Goal: Transaction & Acquisition: Purchase product/service

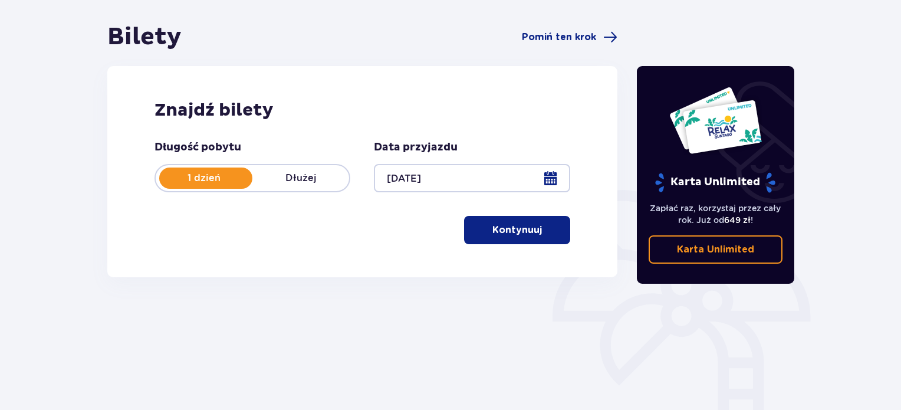
scroll to position [103, 0]
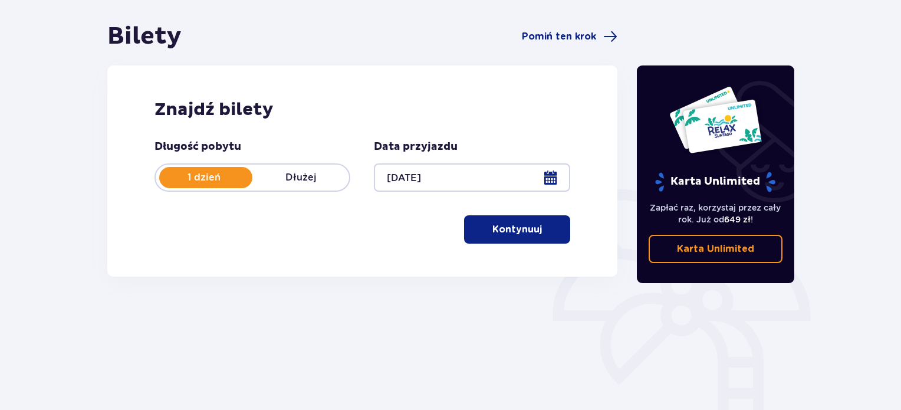
click at [495, 228] on p "Kontynuuj" at bounding box center [517, 229] width 50 height 13
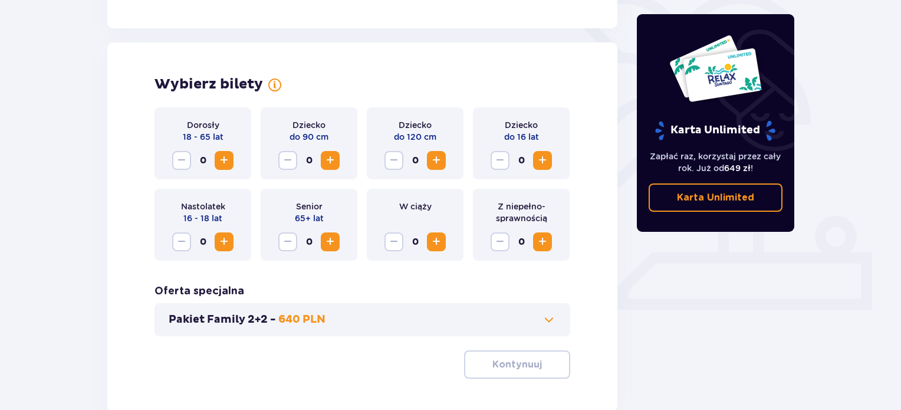
scroll to position [328, 0]
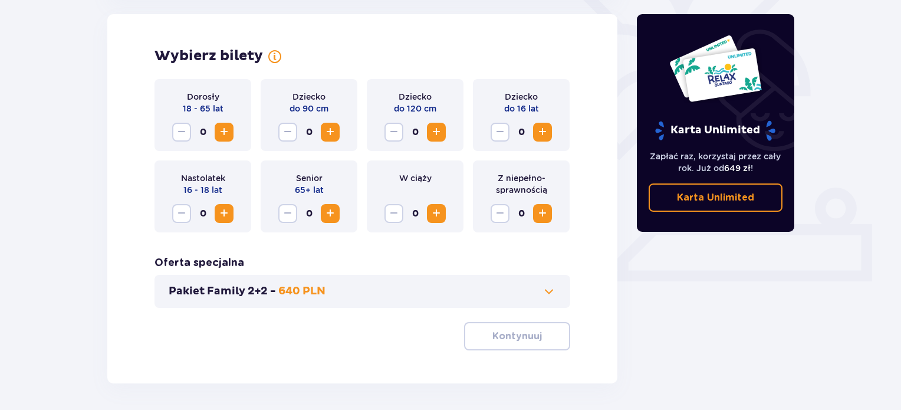
click at [226, 133] on span "Increase" at bounding box center [224, 132] width 14 height 14
click at [230, 213] on span "Increase" at bounding box center [224, 213] width 14 height 14
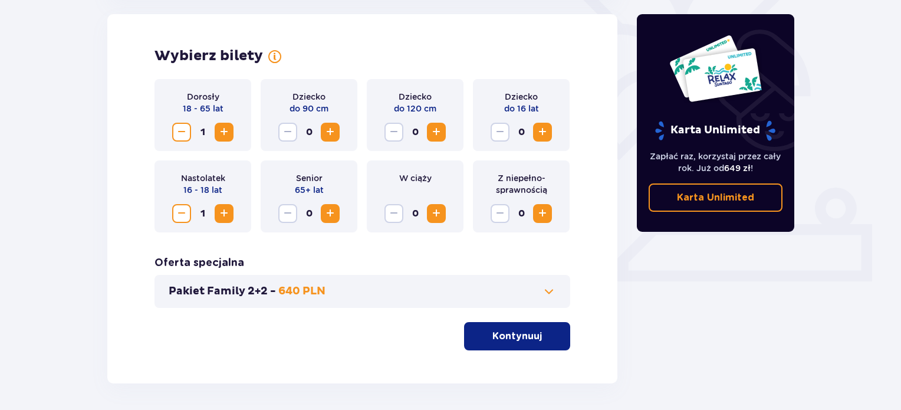
click at [223, 139] on span "Increase" at bounding box center [224, 132] width 14 height 14
click at [328, 139] on span "Increase" at bounding box center [330, 132] width 14 height 14
click at [282, 141] on button "Decrease" at bounding box center [287, 132] width 19 height 19
click at [429, 117] on div "Dziecko do 120 cm 0" at bounding box center [415, 115] width 97 height 72
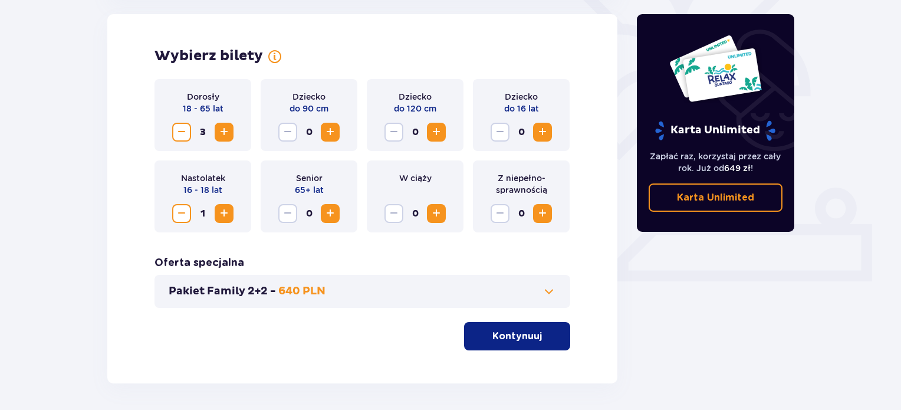
click at [437, 131] on span "Increase" at bounding box center [436, 132] width 14 height 14
click at [507, 332] on p "Kontynuuj" at bounding box center [517, 336] width 50 height 13
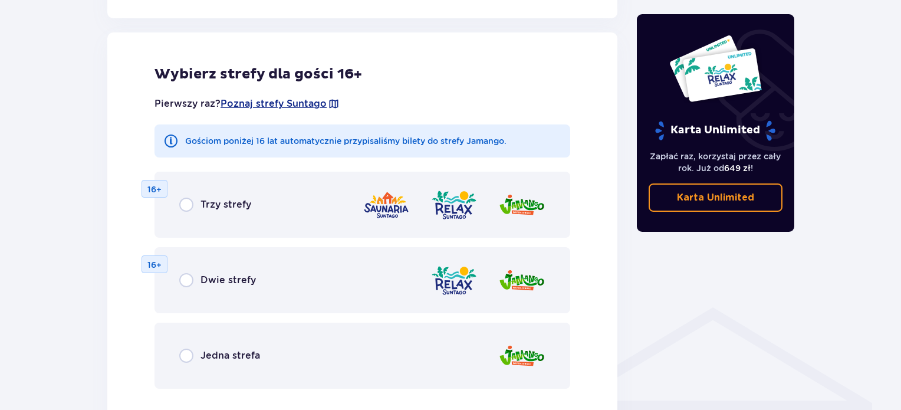
scroll to position [654, 0]
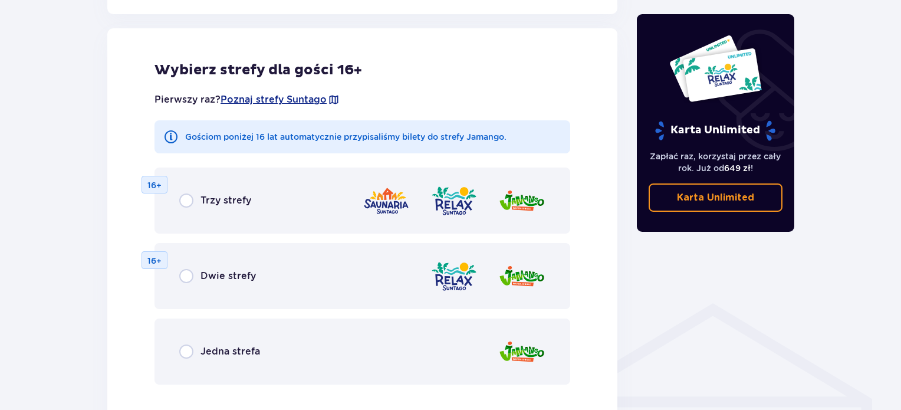
click at [285, 210] on div "Trzy strefy 16+" at bounding box center [362, 200] width 416 height 66
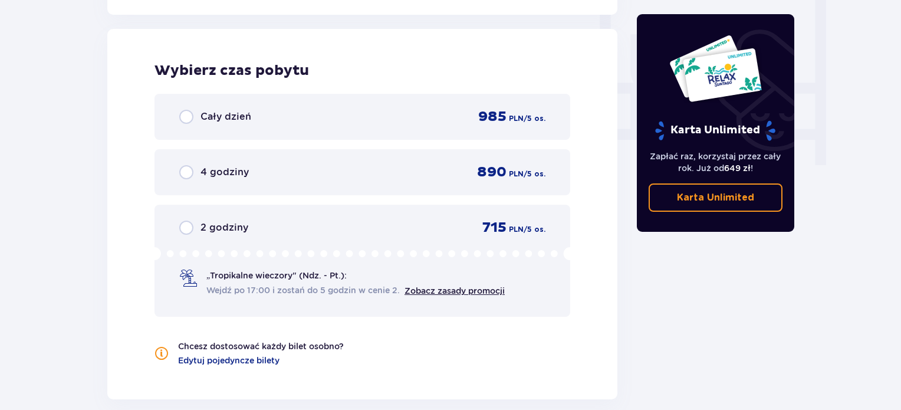
scroll to position [1107, 0]
click at [252, 131] on div "Cały dzień 985 PLN / 5 os." at bounding box center [362, 116] width 416 height 46
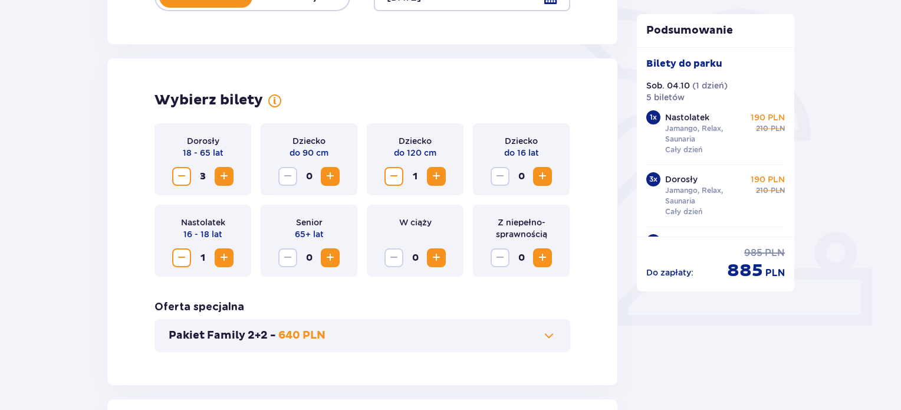
scroll to position [285, 0]
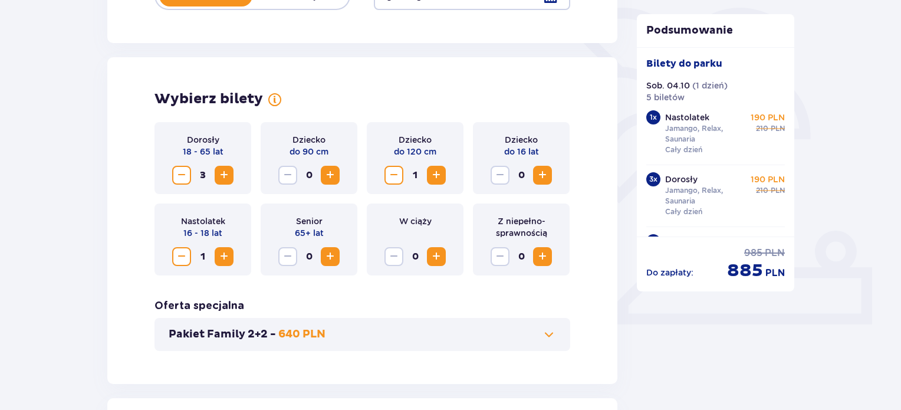
click at [178, 253] on span "Decrease" at bounding box center [182, 256] width 14 height 14
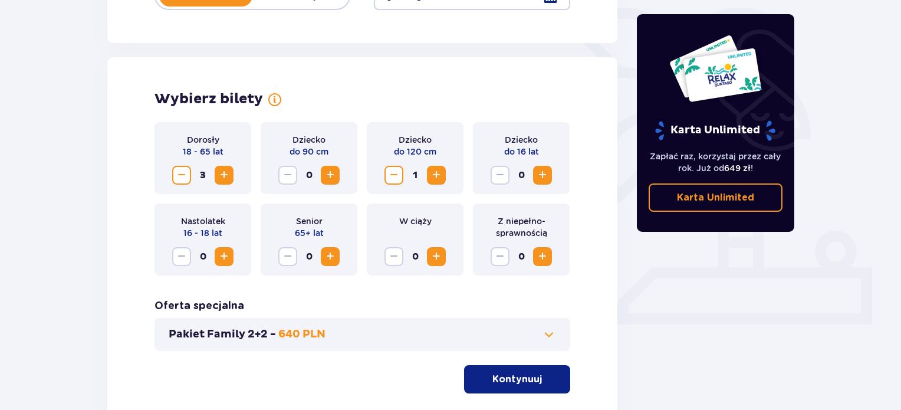
click at [542, 176] on span "Increase" at bounding box center [542, 175] width 14 height 14
click at [509, 392] on button "Kontynuuj" at bounding box center [517, 379] width 106 height 28
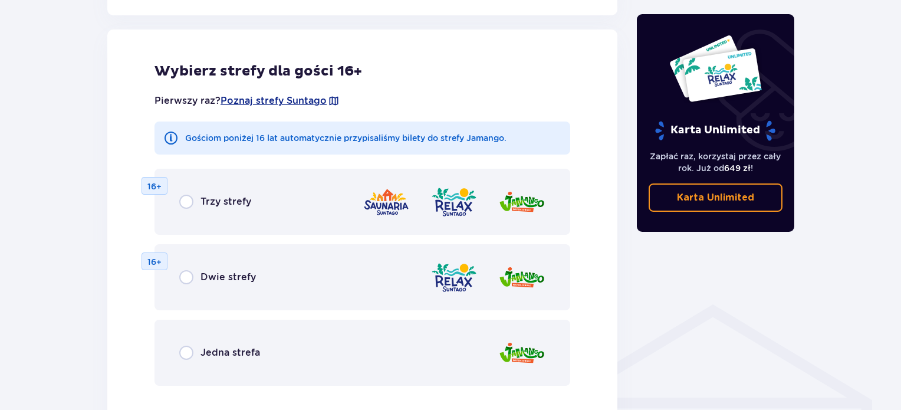
scroll to position [654, 0]
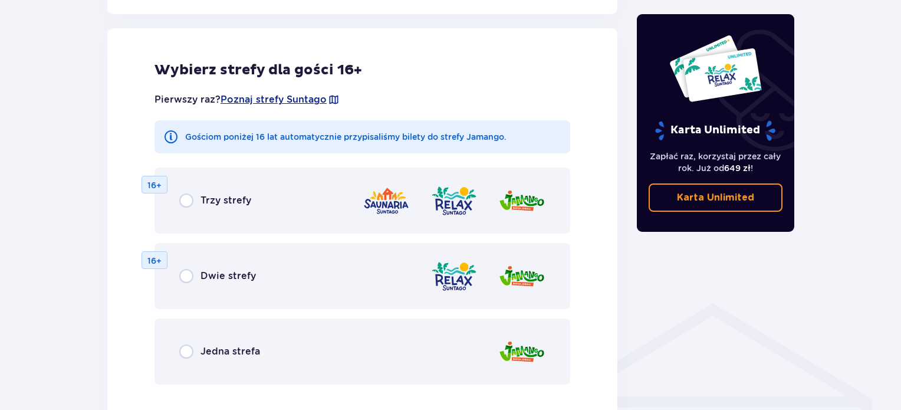
click at [208, 195] on p "Trzy strefy" at bounding box center [225, 200] width 51 height 13
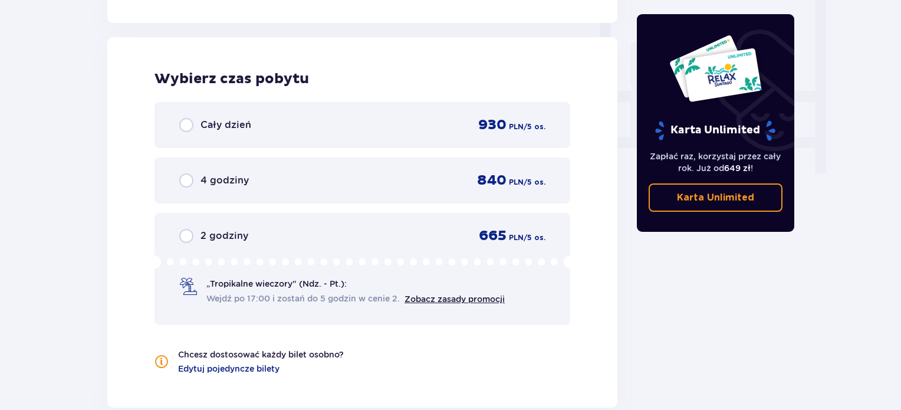
scroll to position [1107, 0]
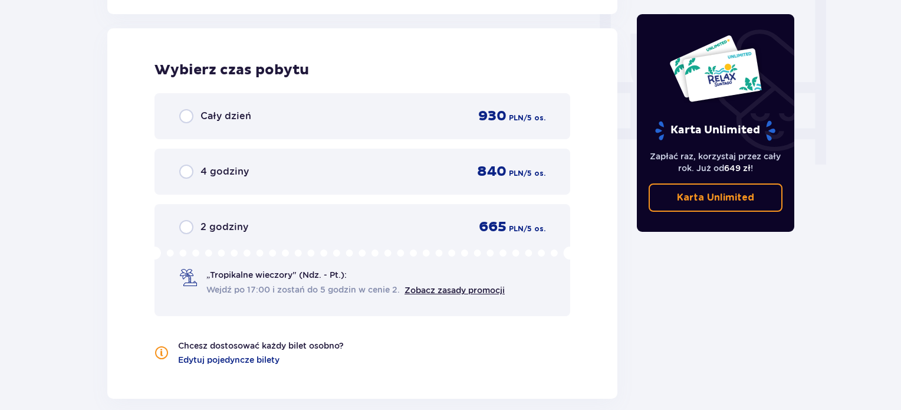
click at [209, 127] on div "Cały dzień 930 PLN / 5 os." at bounding box center [362, 116] width 416 height 46
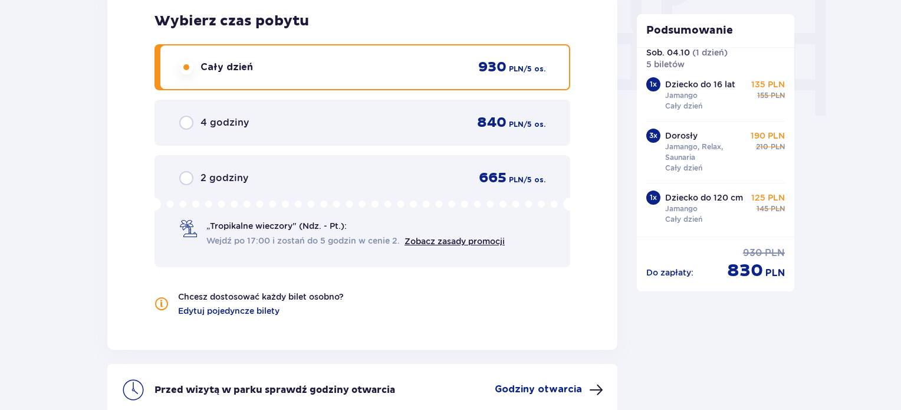
scroll to position [45, 0]
